Goal: Find specific page/section

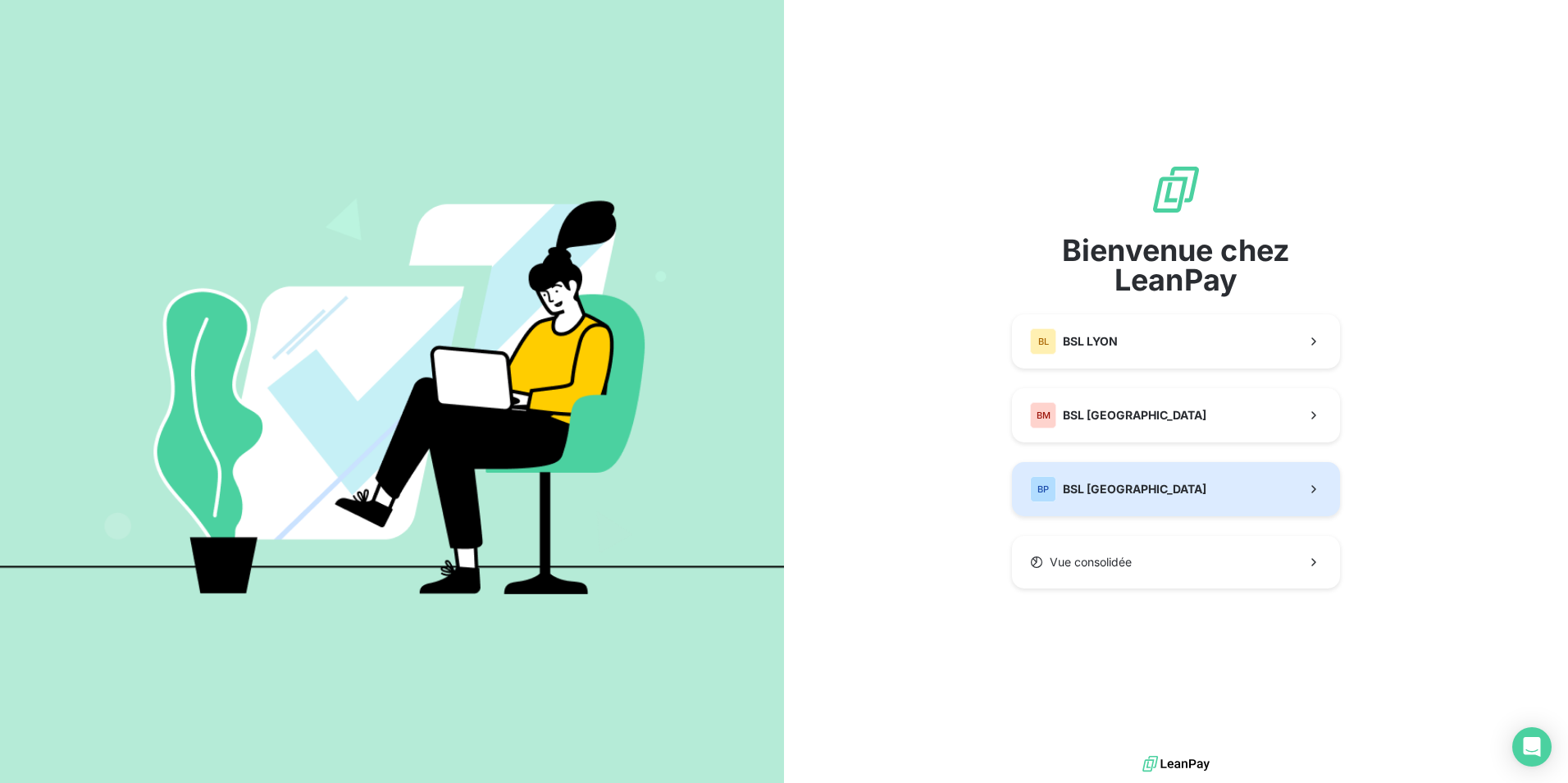
click at [1087, 502] on div "BP BSL PARIS" at bounding box center [1117, 489] width 176 height 26
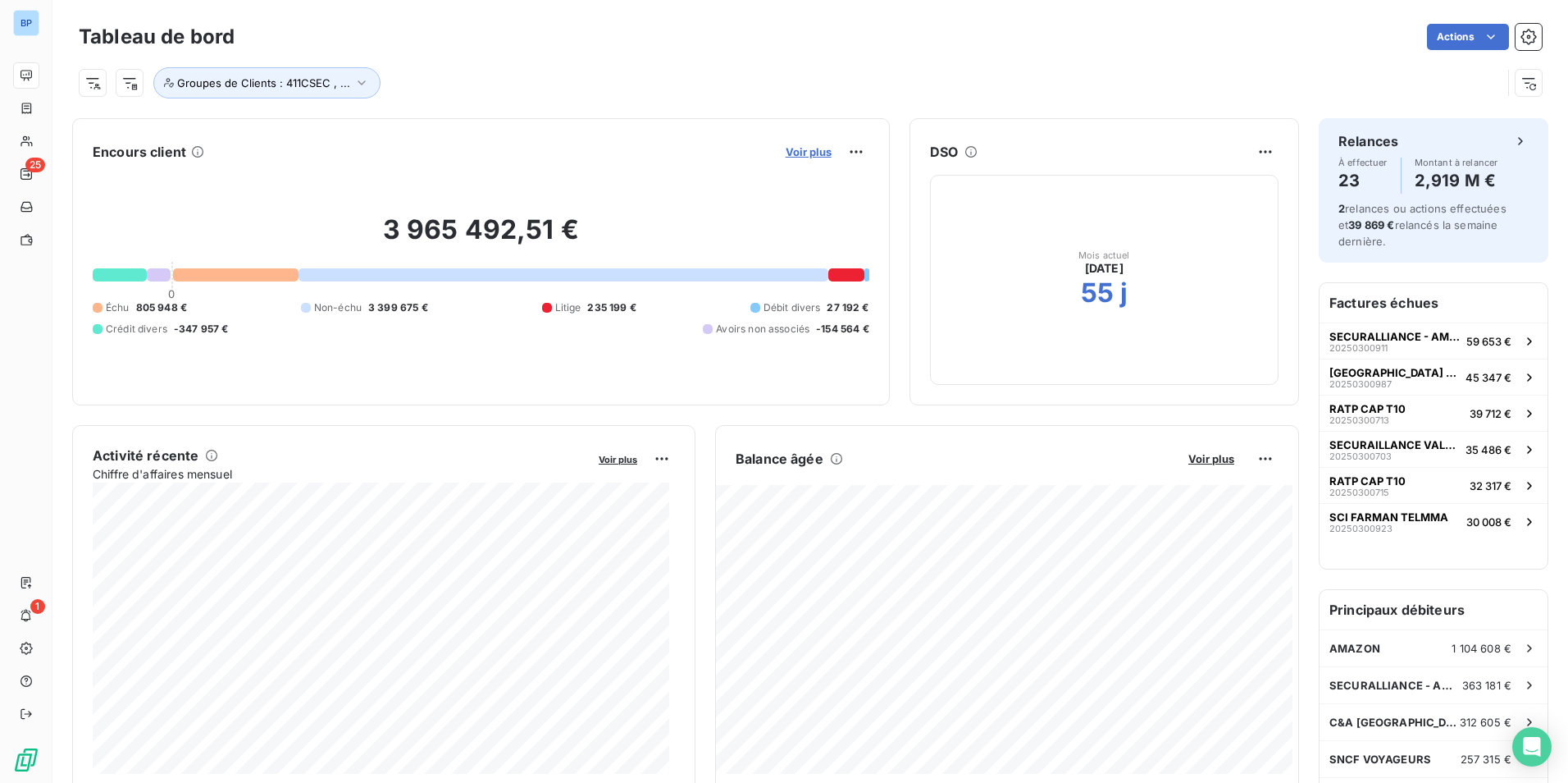
click at [805, 155] on span "Voir plus" at bounding box center [809, 152] width 46 height 13
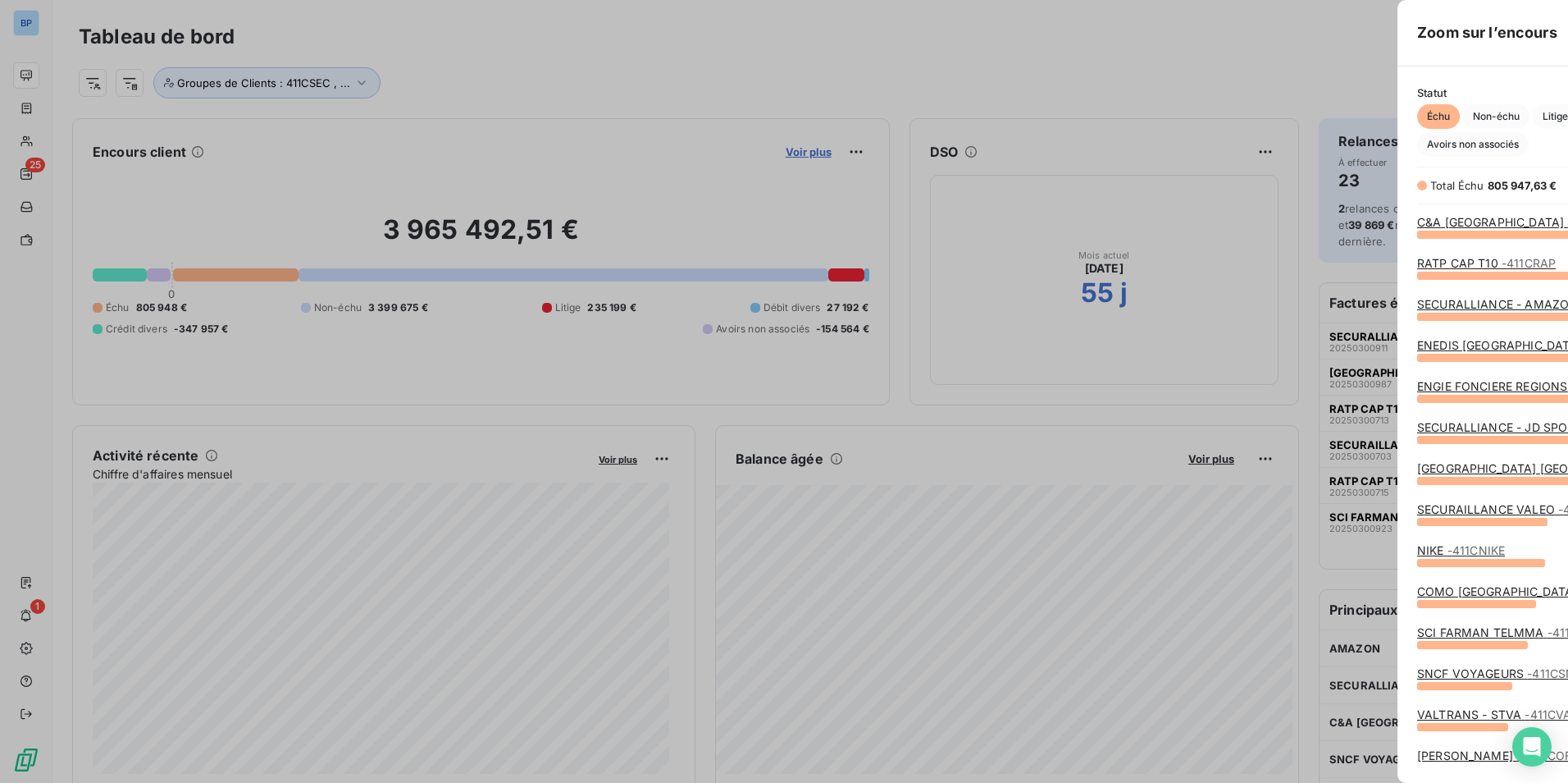
scroll to position [537, 618]
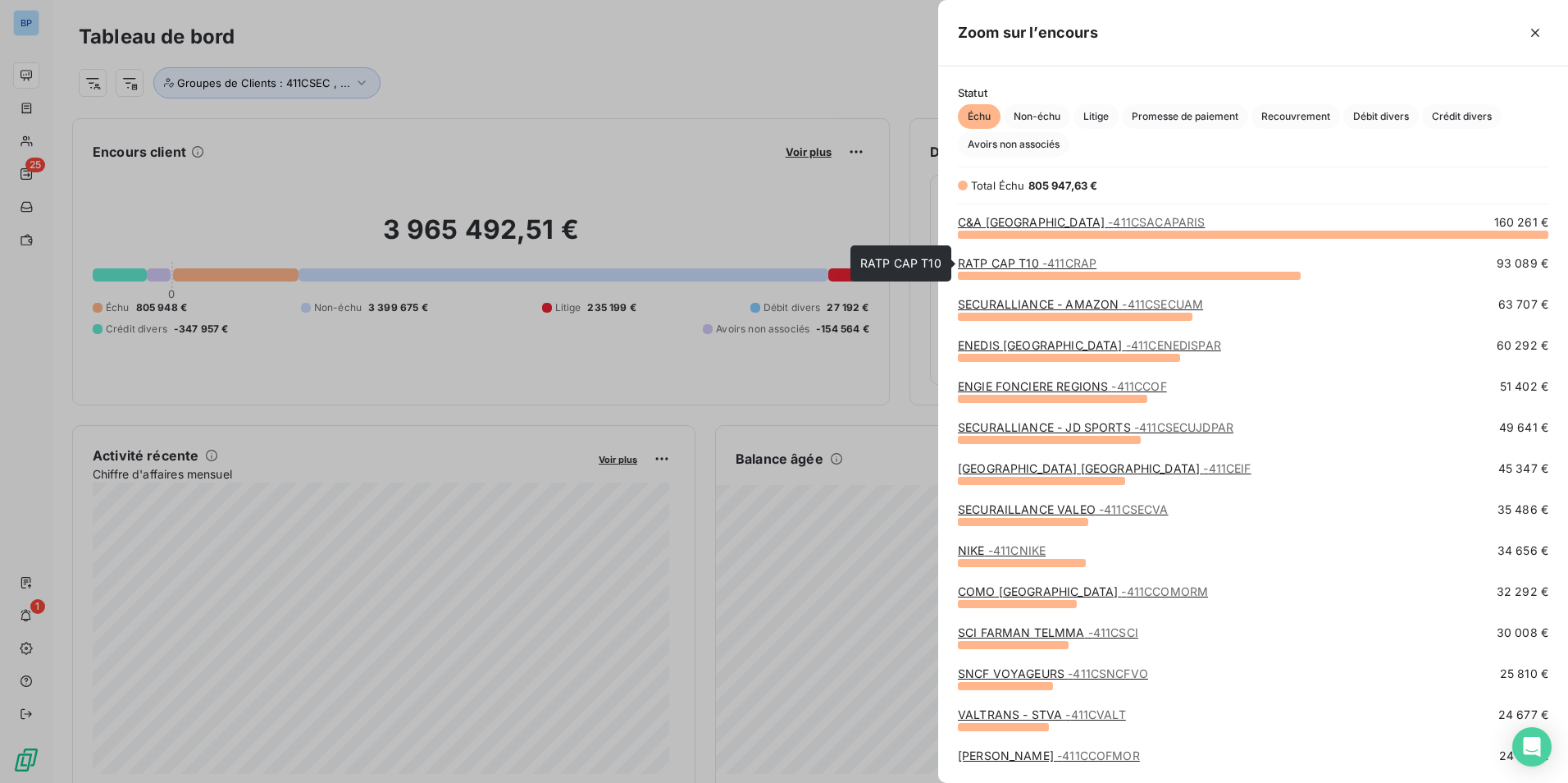
click at [1071, 258] on span "- 411CRAP" at bounding box center [1069, 263] width 54 height 14
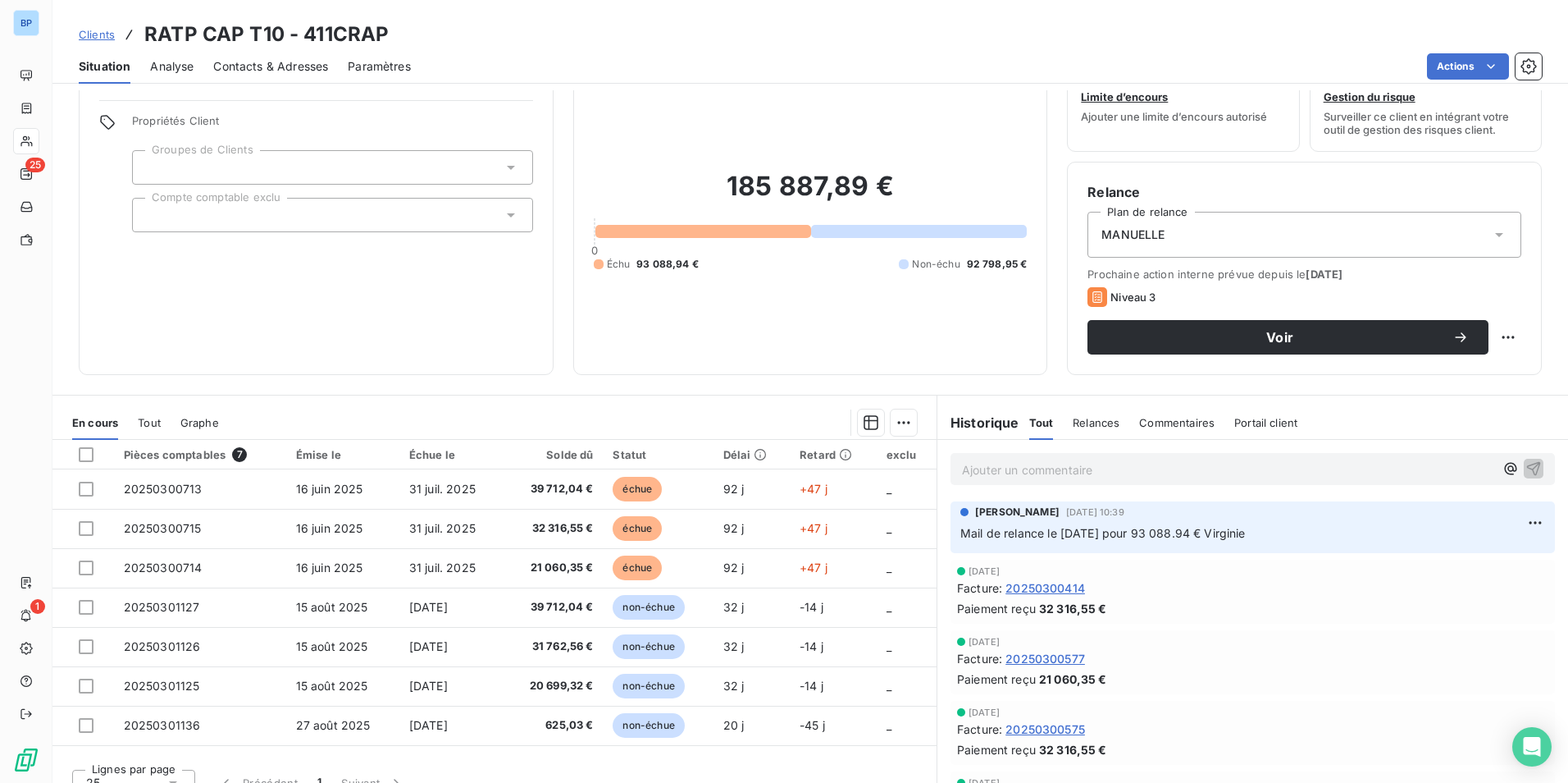
scroll to position [75, 0]
